Goal: Entertainment & Leisure: Browse casually

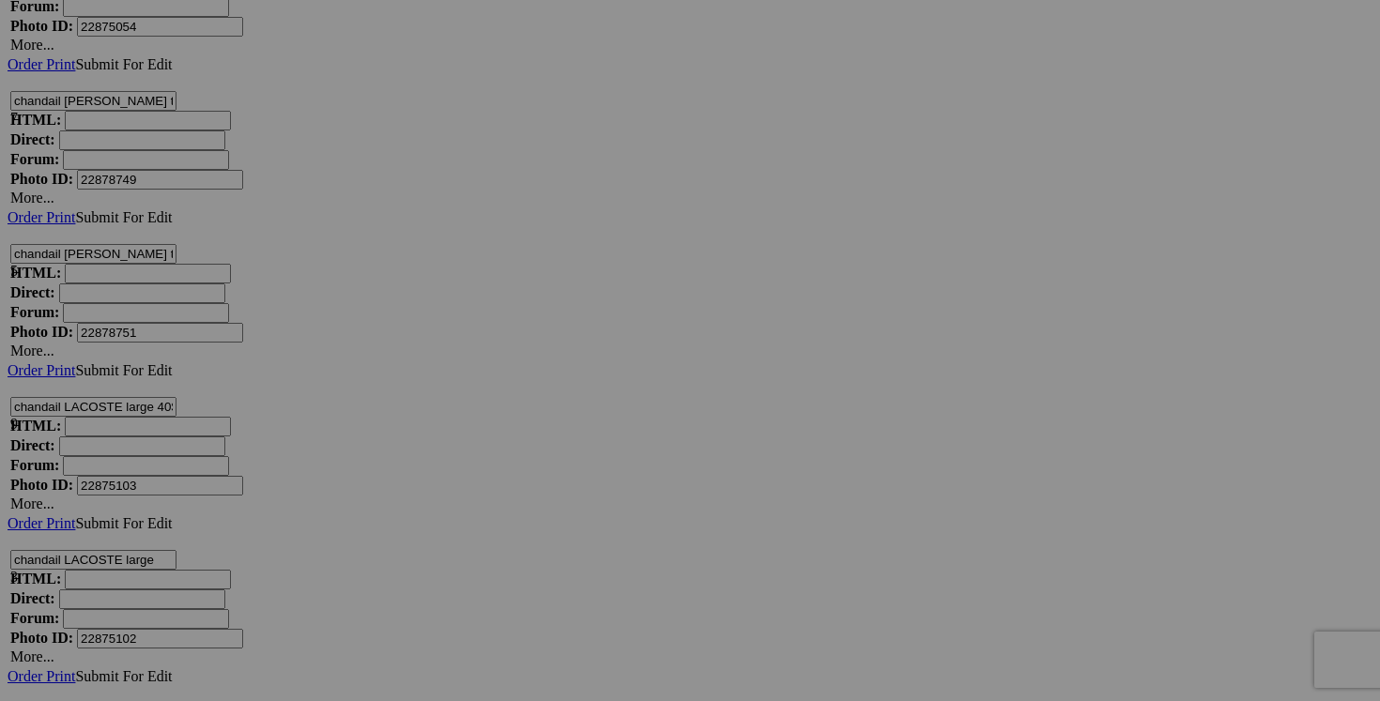
scroll to position [8255, 0]
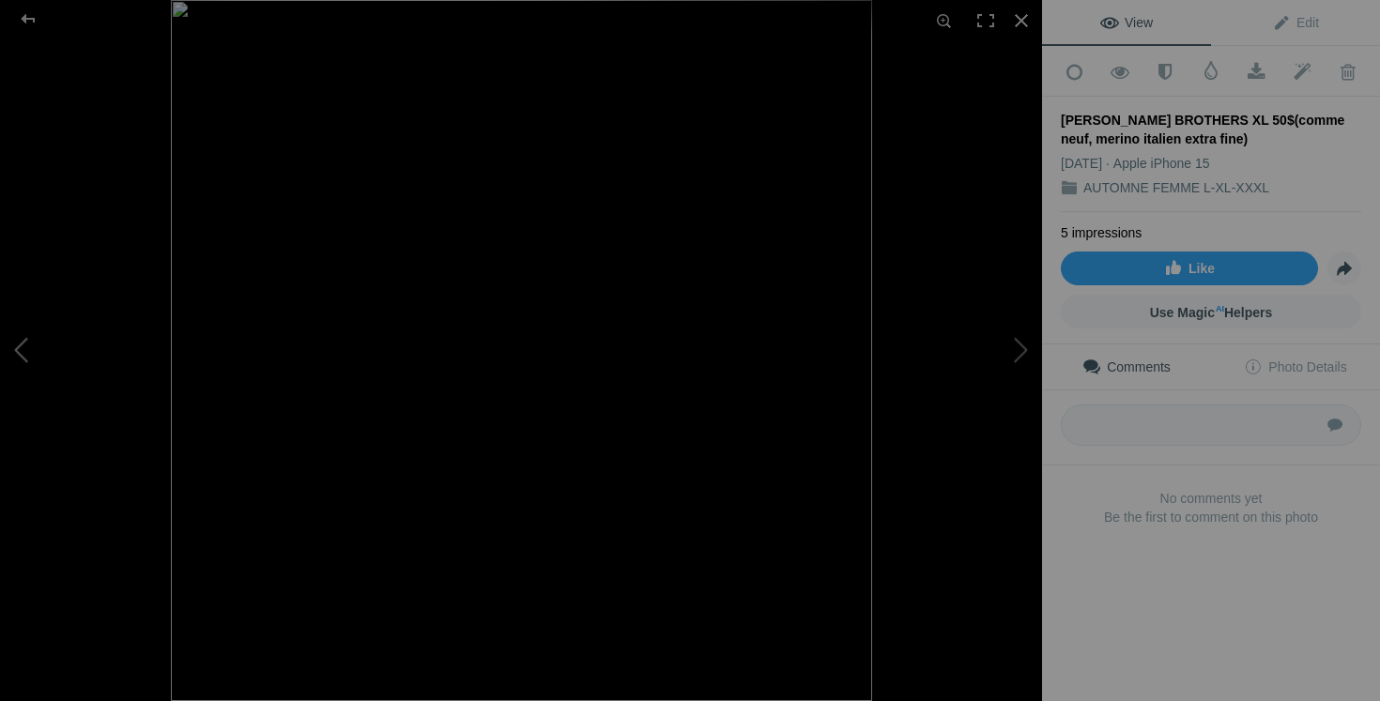
click at [9, 342] on button at bounding box center [70, 350] width 141 height 252
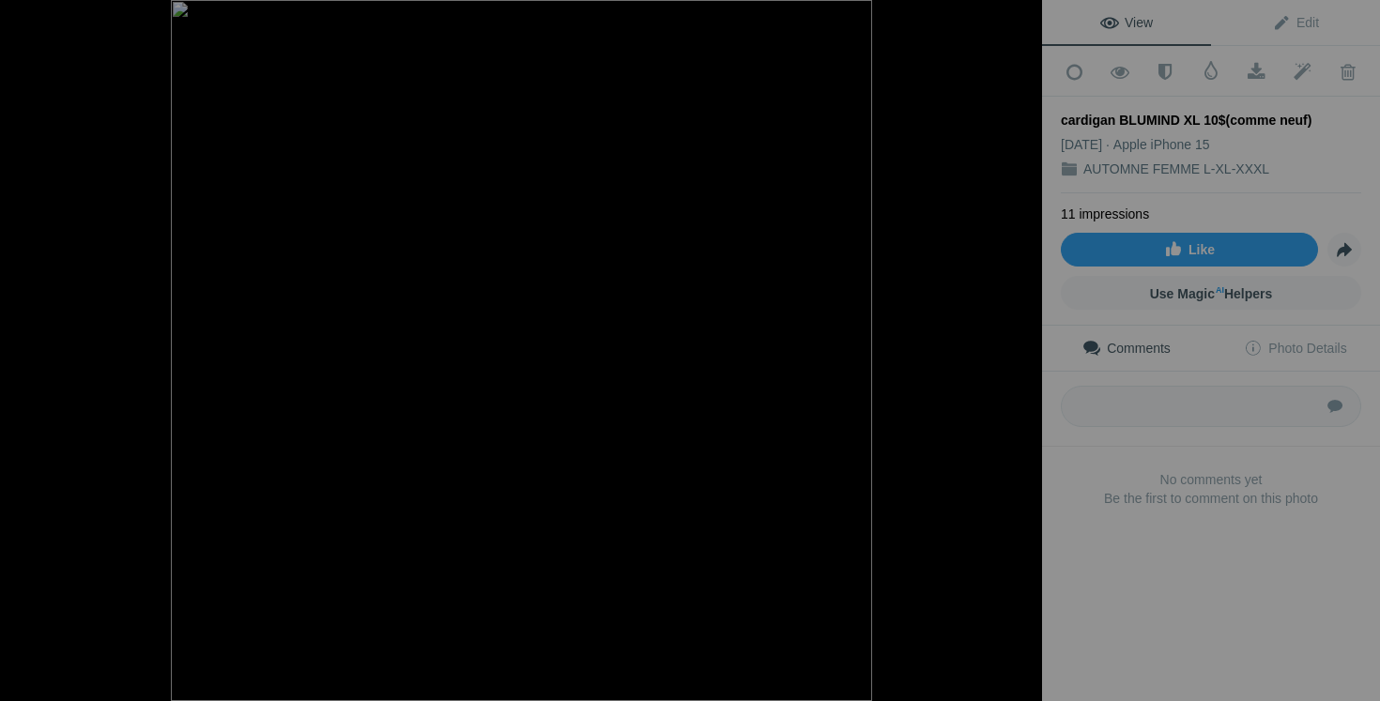
click at [9, 342] on button at bounding box center [70, 350] width 141 height 252
click at [40, 350] on button at bounding box center [70, 350] width 141 height 252
click at [48, 350] on button at bounding box center [70, 350] width 141 height 252
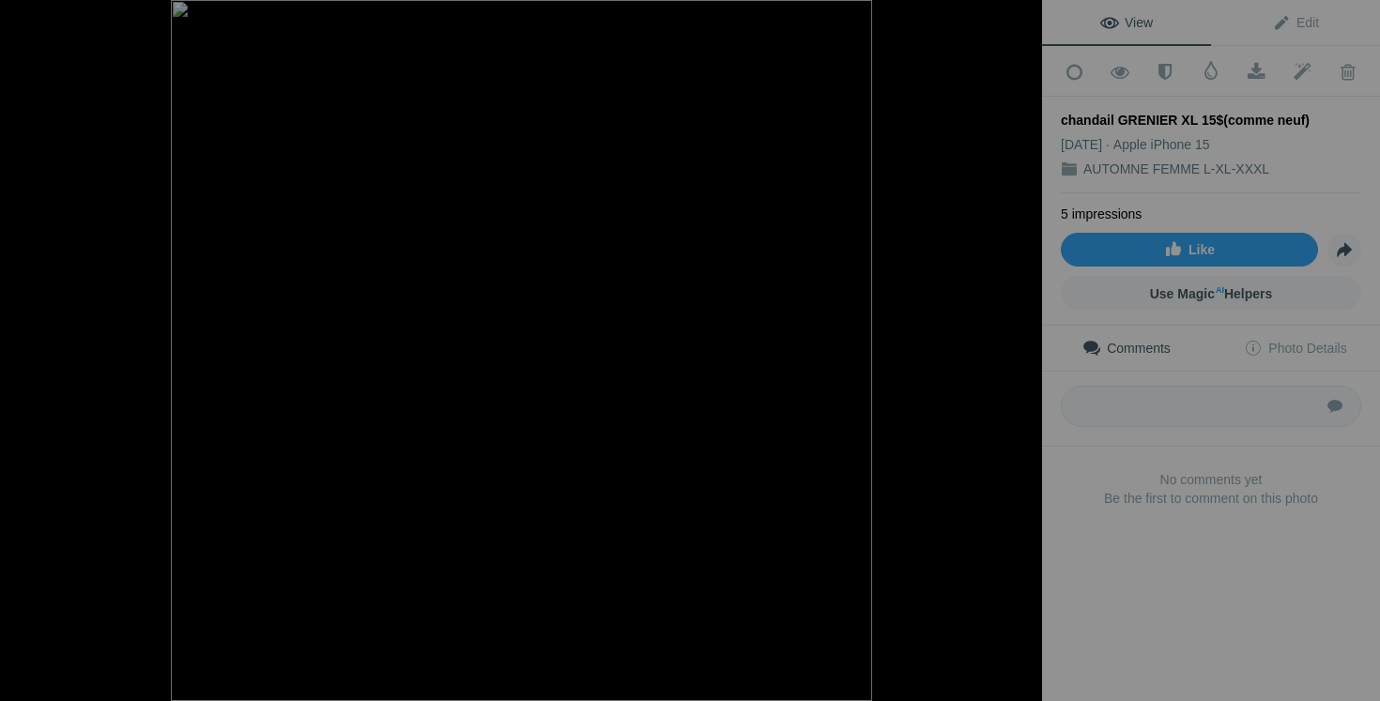
click at [48, 350] on button at bounding box center [70, 350] width 141 height 252
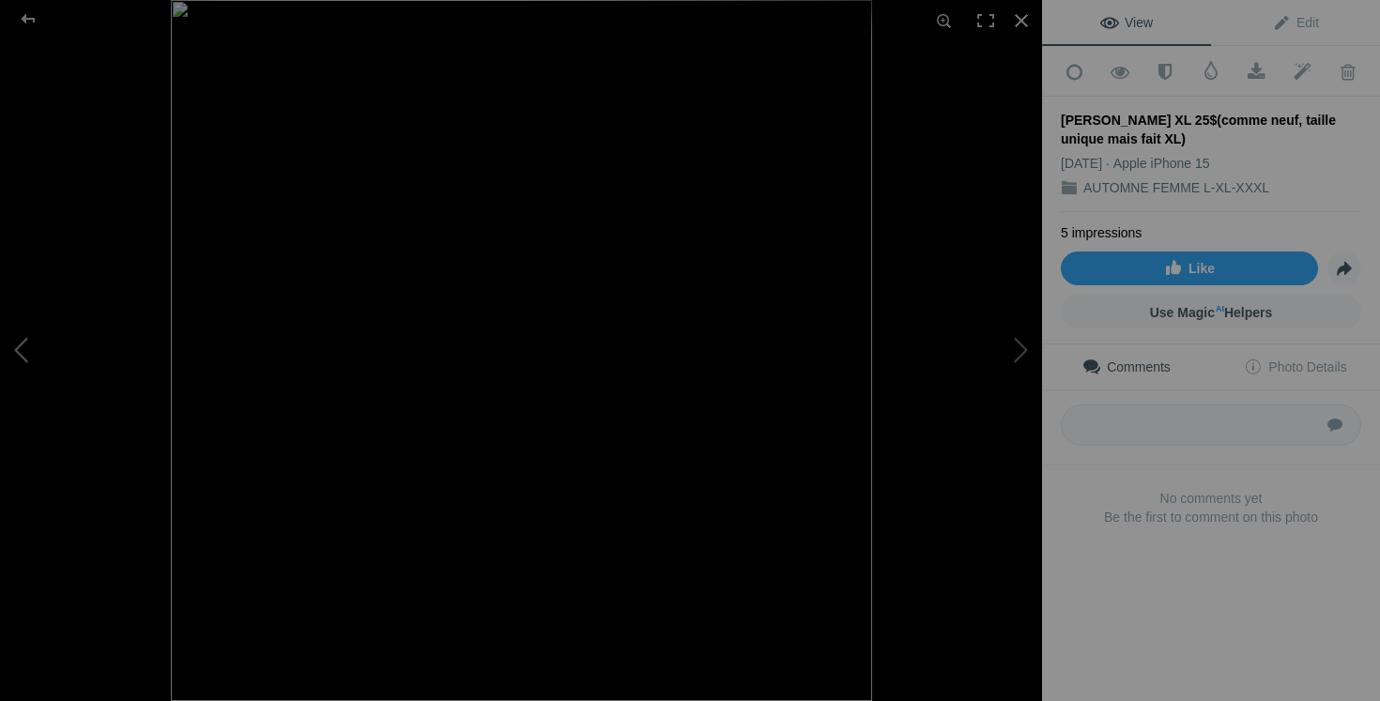
click at [38, 346] on button at bounding box center [70, 350] width 141 height 252
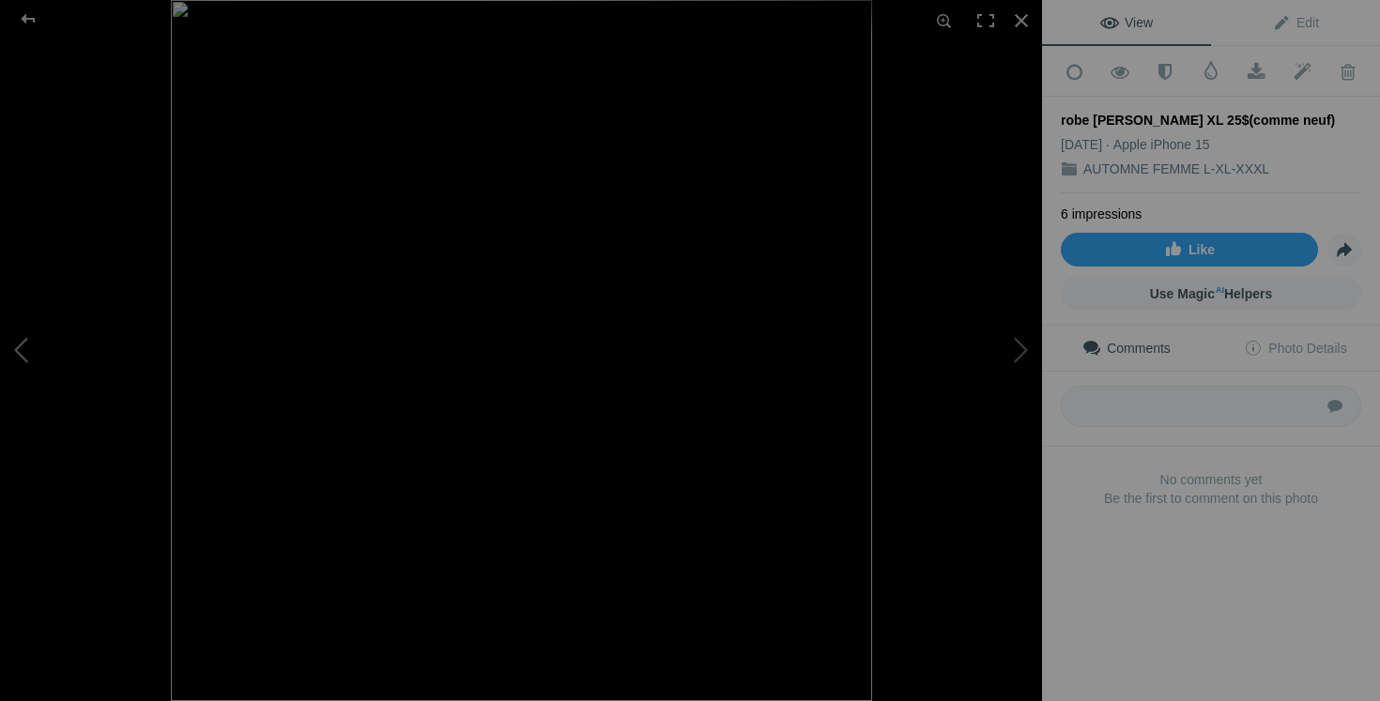
click at [38, 348] on button at bounding box center [70, 350] width 141 height 252
click at [38, 349] on button at bounding box center [70, 350] width 141 height 252
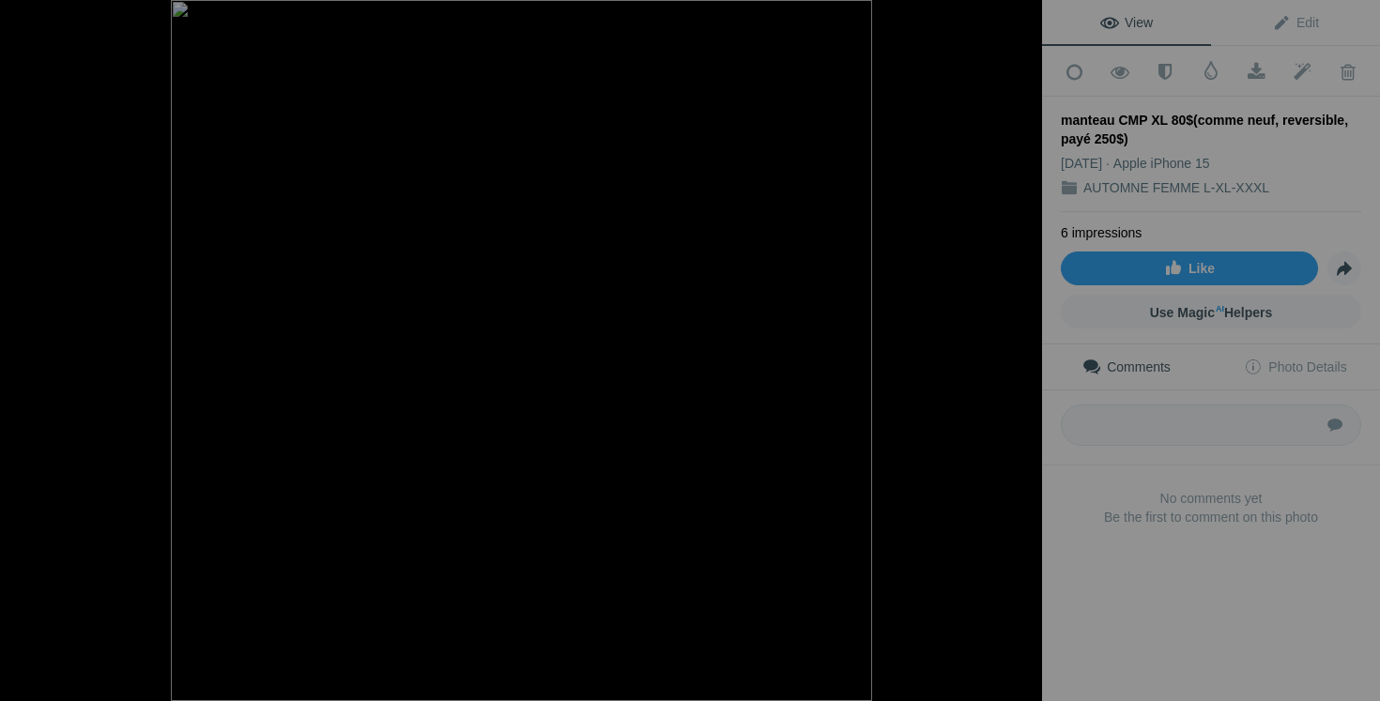
click at [38, 349] on button at bounding box center [70, 350] width 141 height 252
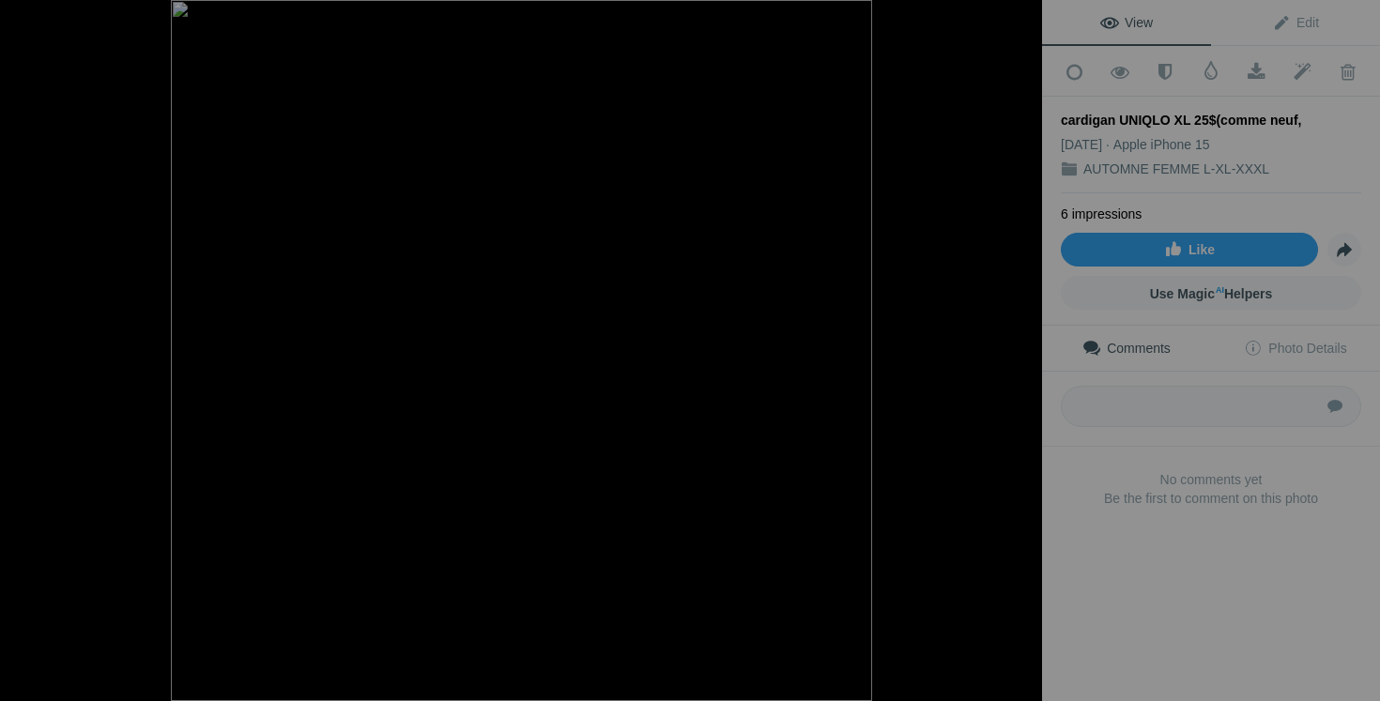
click at [46, 347] on button at bounding box center [70, 350] width 141 height 252
click at [1003, 373] on button at bounding box center [971, 350] width 141 height 252
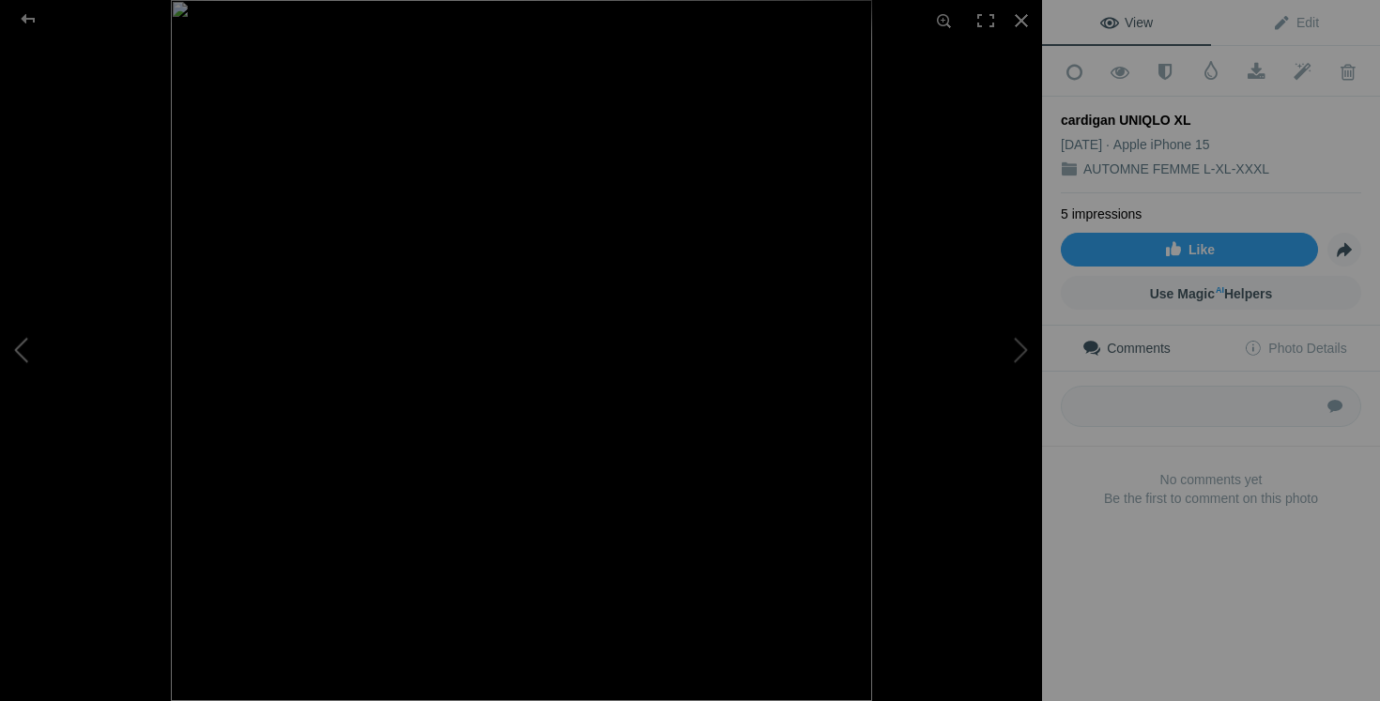
click at [6, 314] on button at bounding box center [70, 350] width 141 height 252
click at [31, 341] on button at bounding box center [70, 350] width 141 height 252
click at [49, 358] on button at bounding box center [70, 350] width 141 height 252
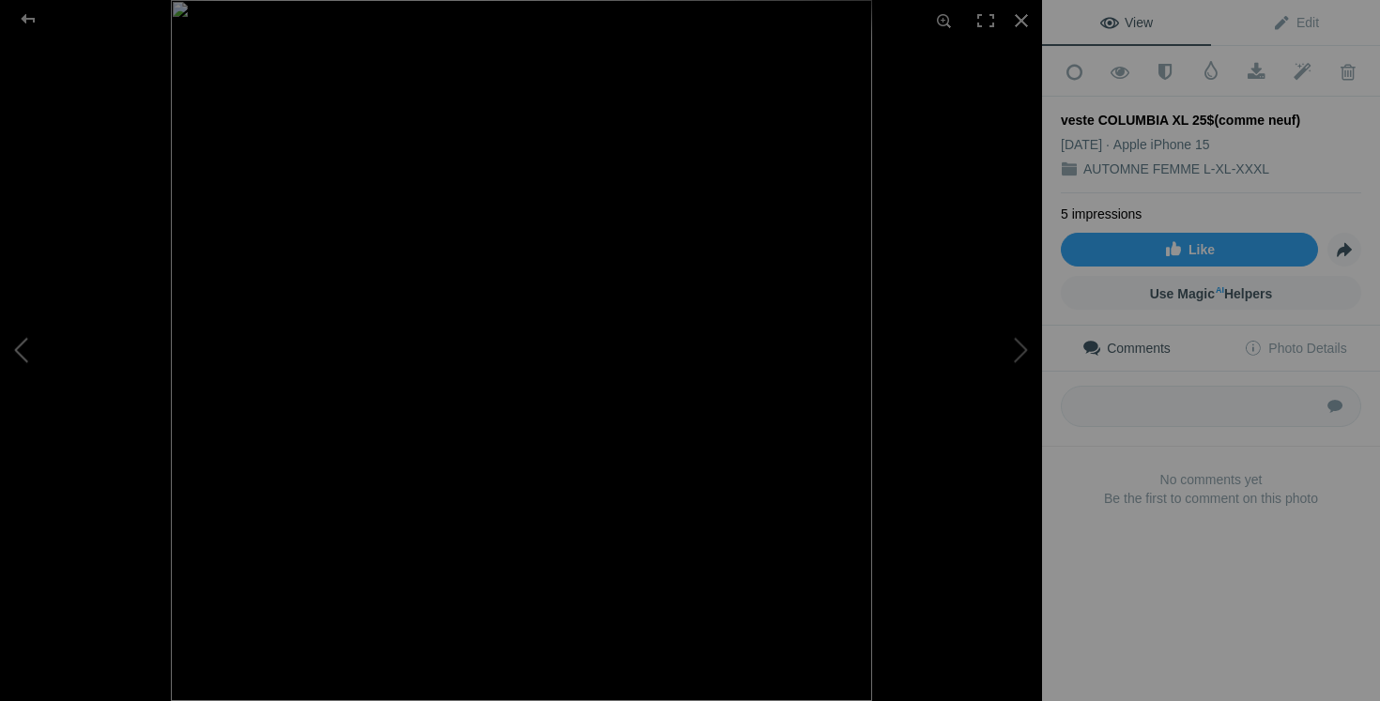
click at [49, 360] on button at bounding box center [70, 350] width 141 height 252
click at [49, 361] on button at bounding box center [70, 350] width 141 height 252
click at [1024, 19] on div at bounding box center [1020, 20] width 41 height 41
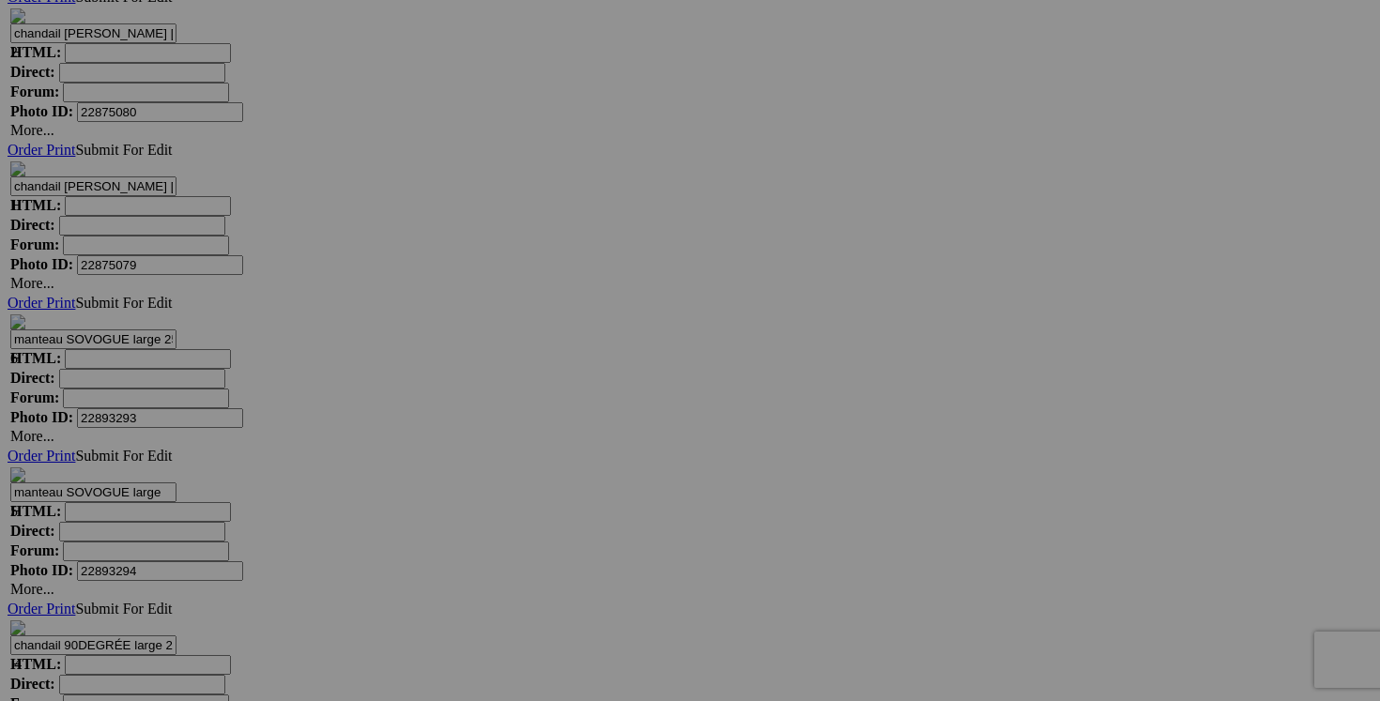
scroll to position [7501, 0]
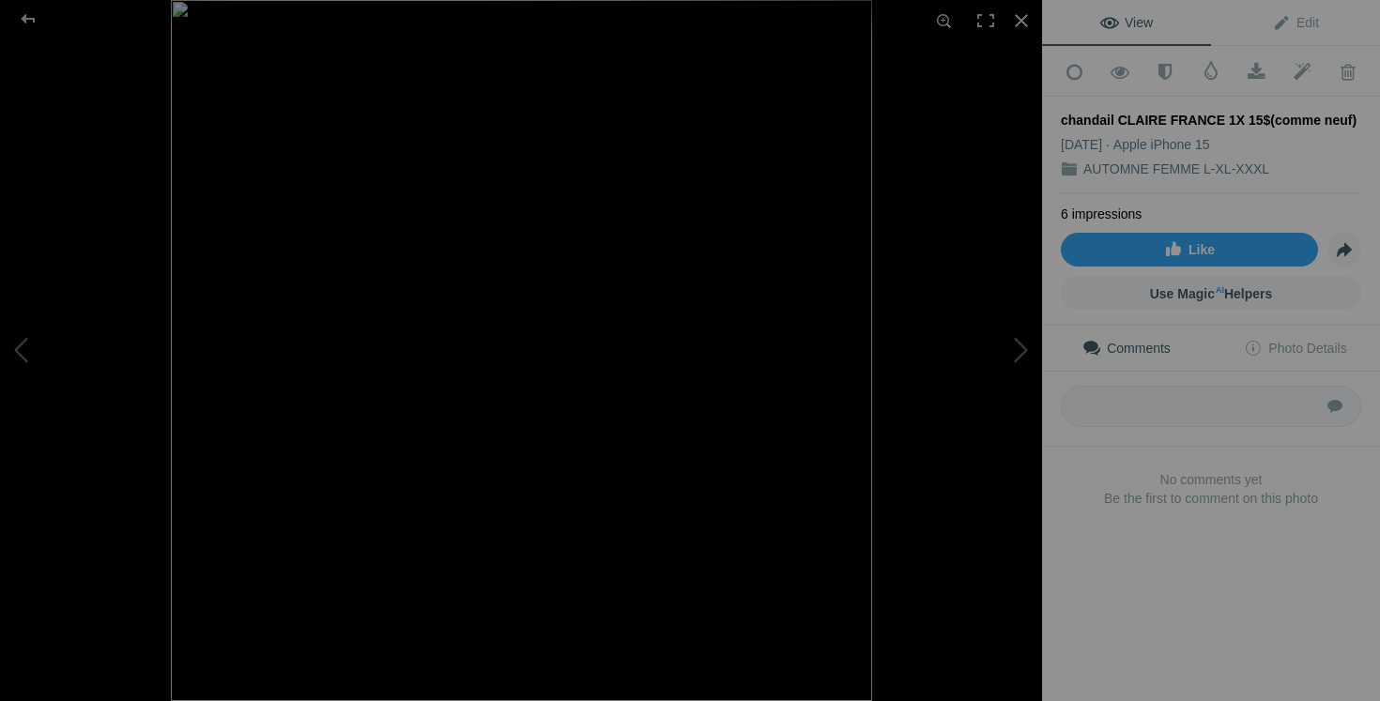
click at [681, 217] on img at bounding box center [521, 350] width 701 height 701
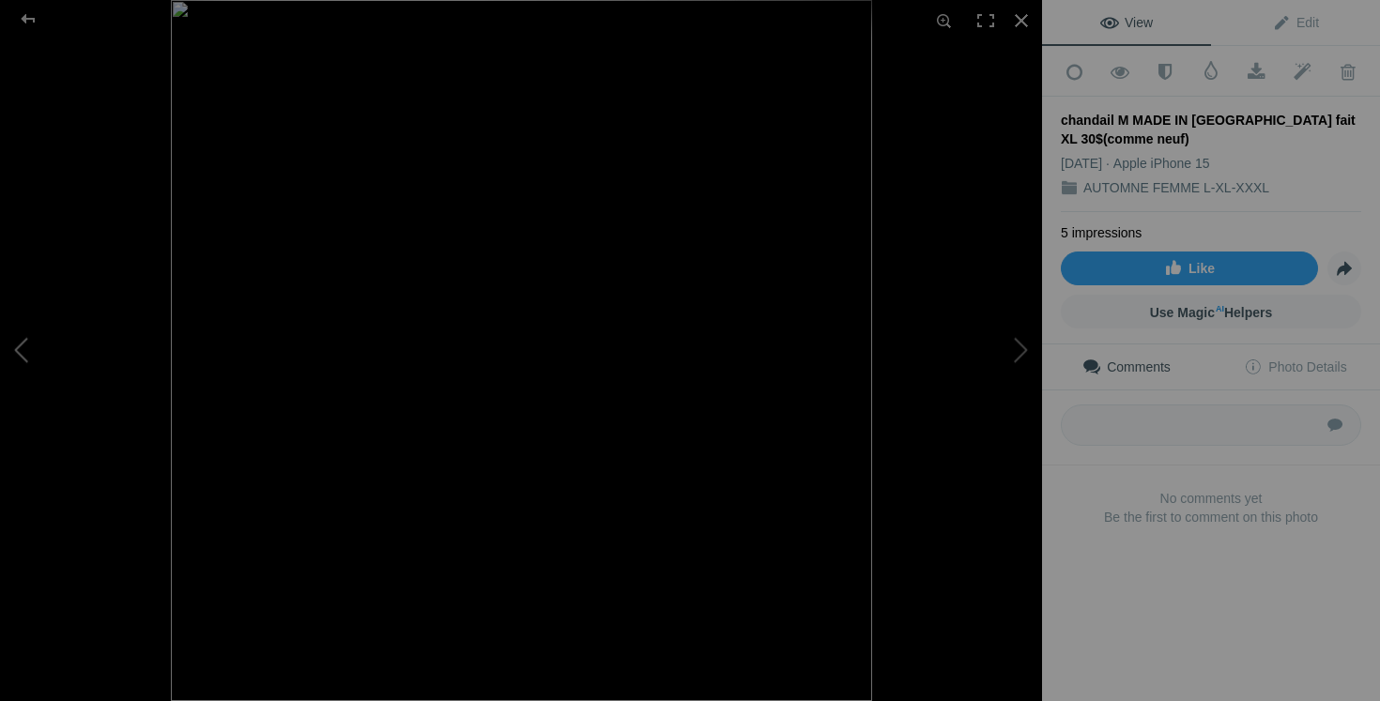
click at [27, 333] on button at bounding box center [70, 350] width 141 height 252
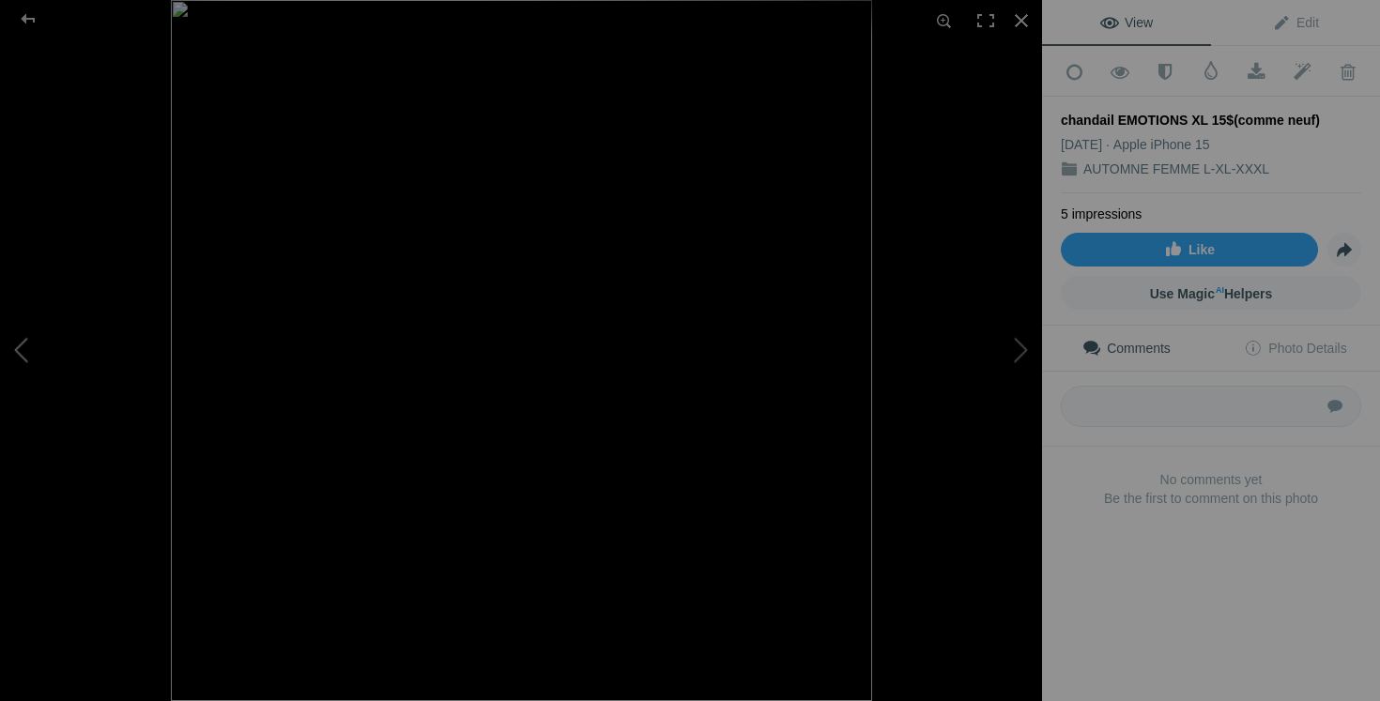
click at [28, 371] on button at bounding box center [70, 350] width 141 height 252
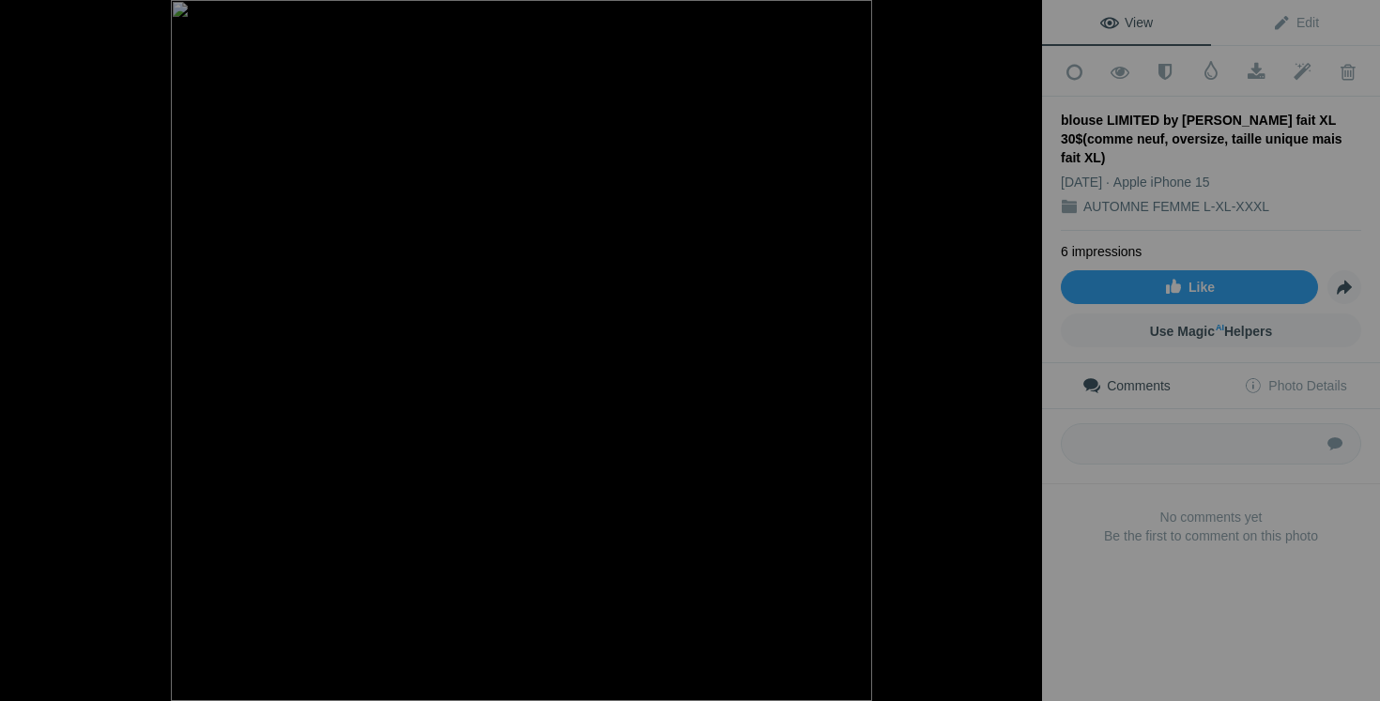
click at [28, 371] on button at bounding box center [70, 350] width 141 height 252
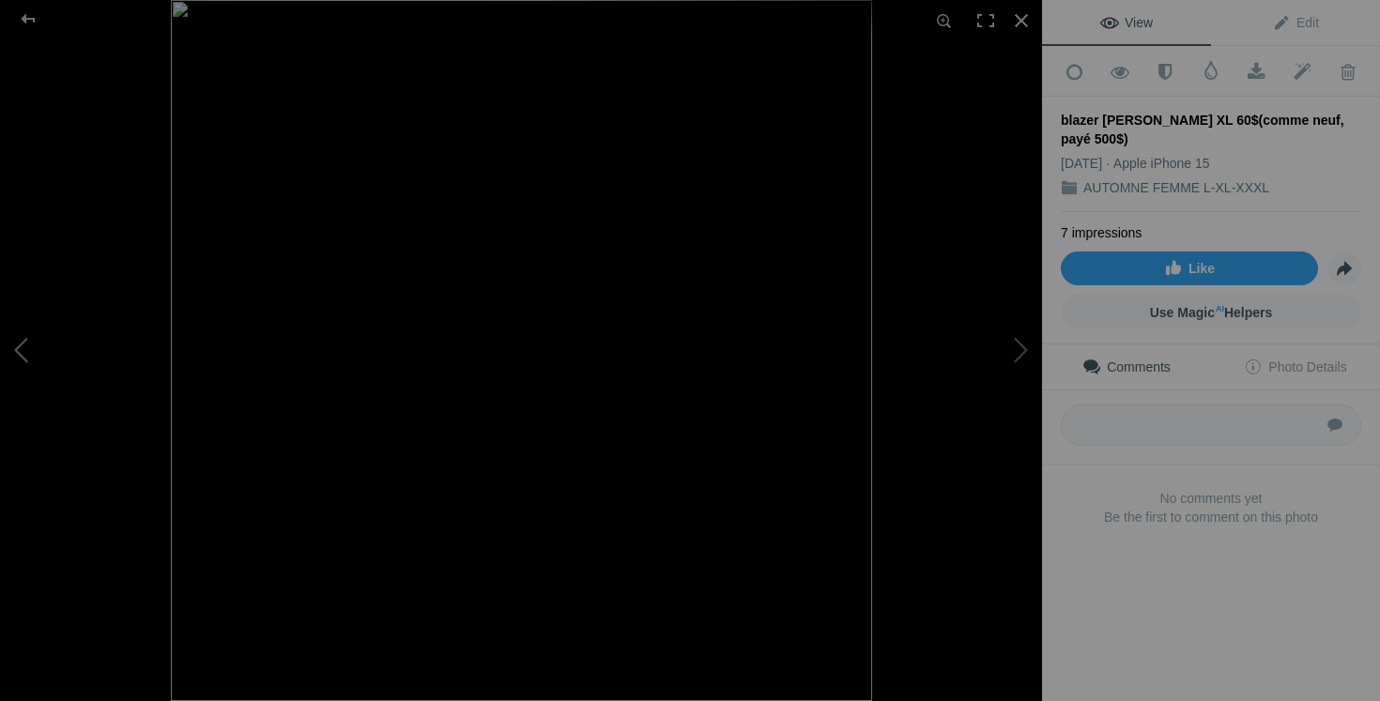
click at [28, 378] on button at bounding box center [70, 350] width 141 height 252
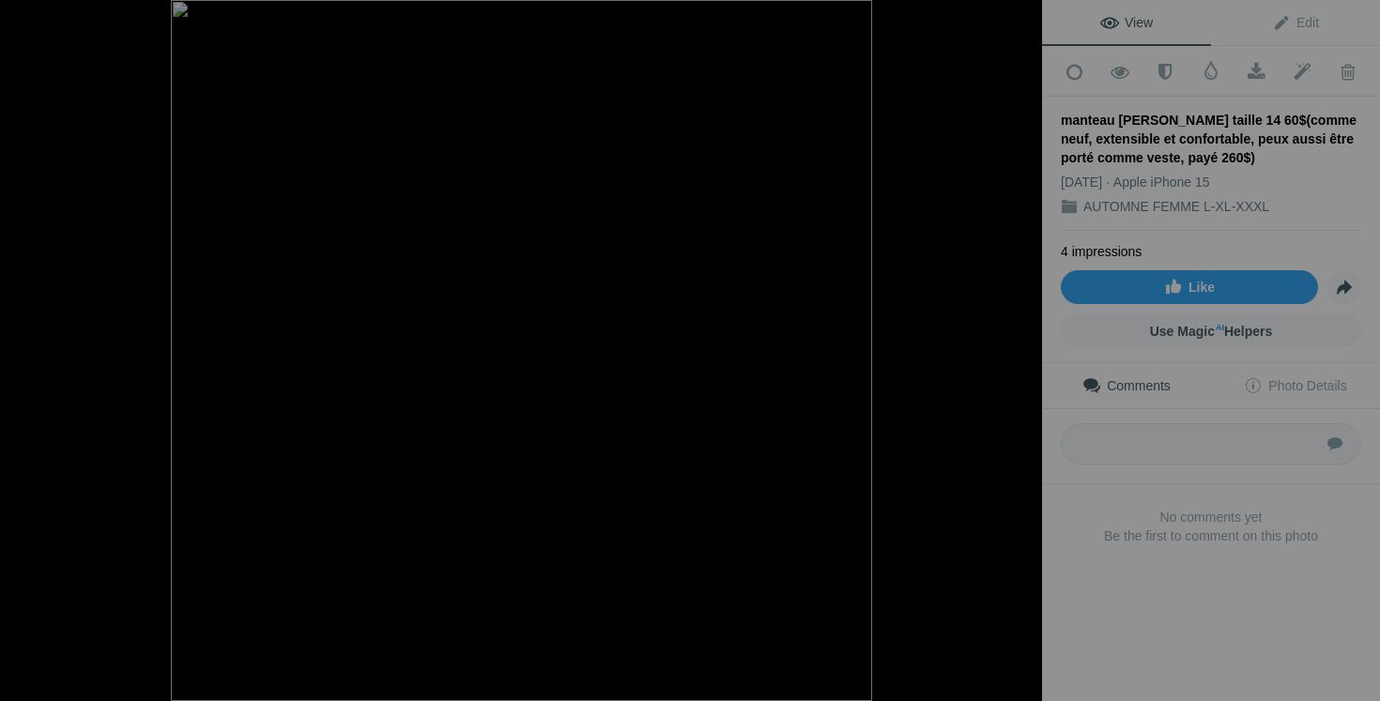
click at [28, 378] on button at bounding box center [70, 350] width 141 height 252
click at [28, 377] on button at bounding box center [70, 350] width 141 height 252
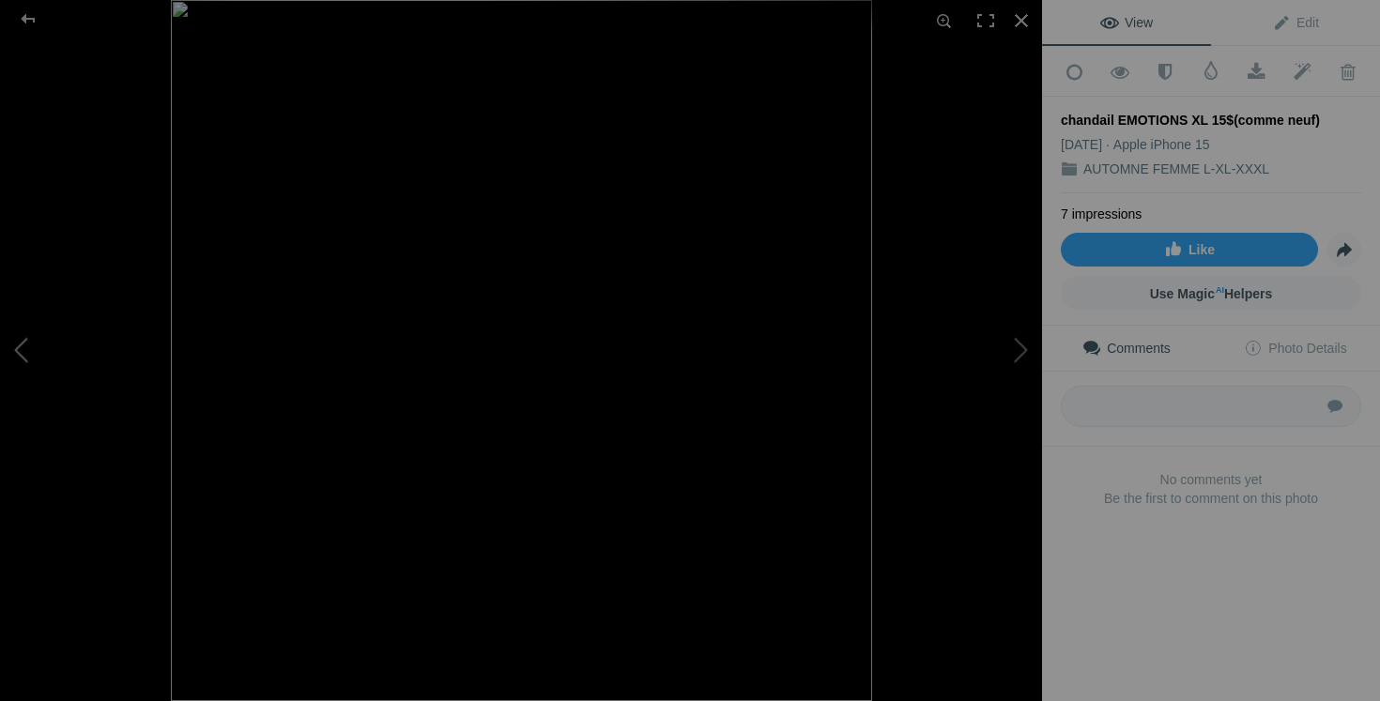
click at [27, 390] on button at bounding box center [70, 350] width 141 height 252
